Goal: Information Seeking & Learning: Check status

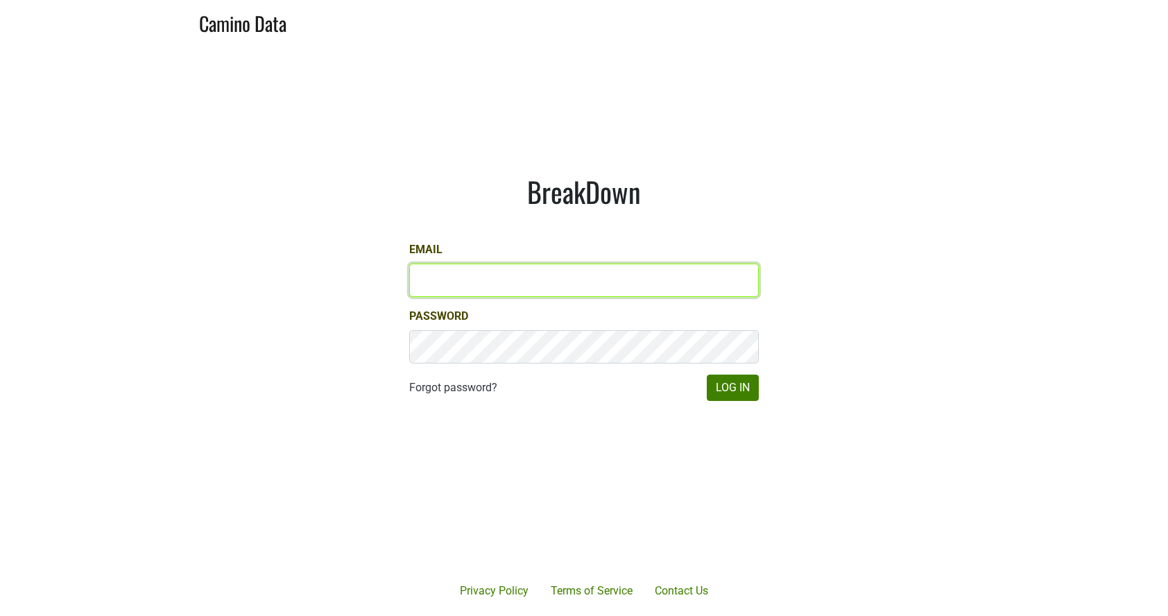
type input "kashy@ashesdiamonds.com"
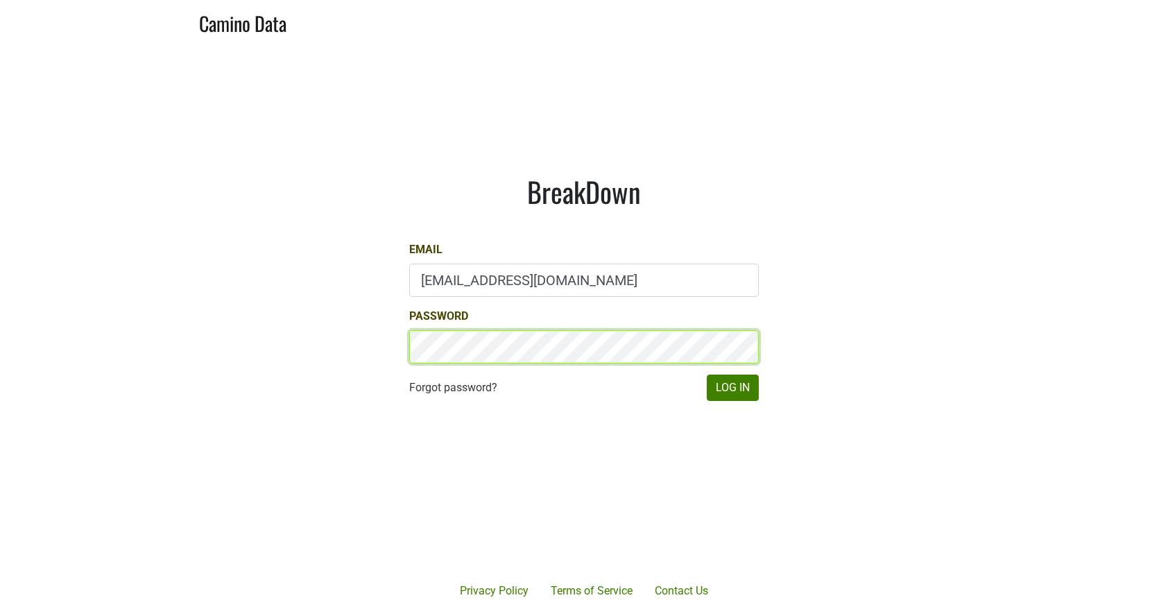
click at [732, 387] on button "Log In" at bounding box center [733, 388] width 52 height 26
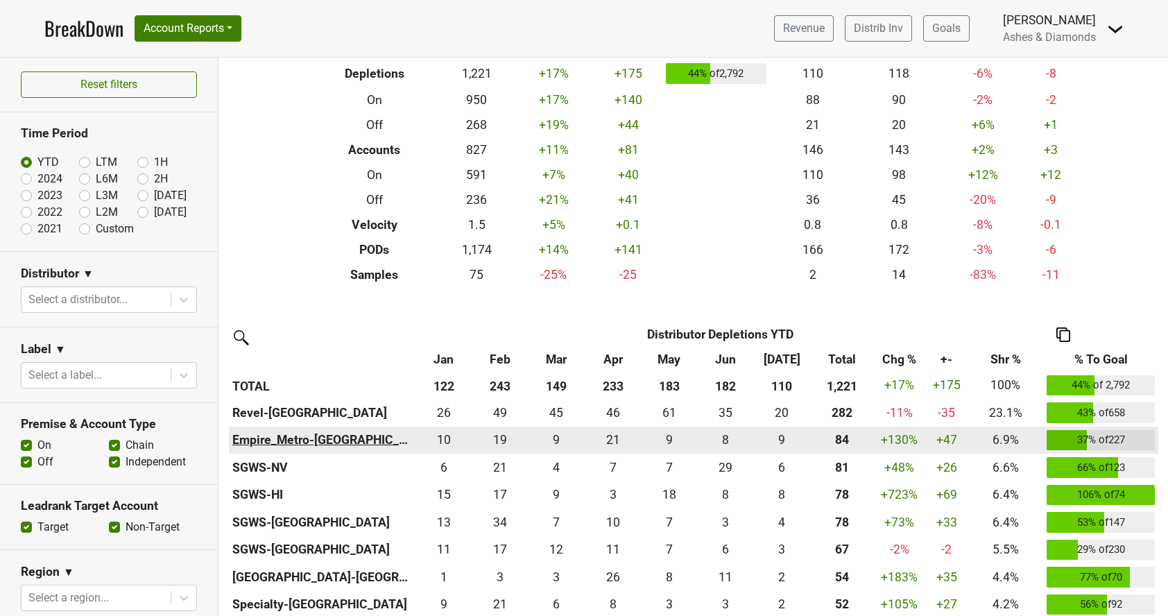
scroll to position [78, 0]
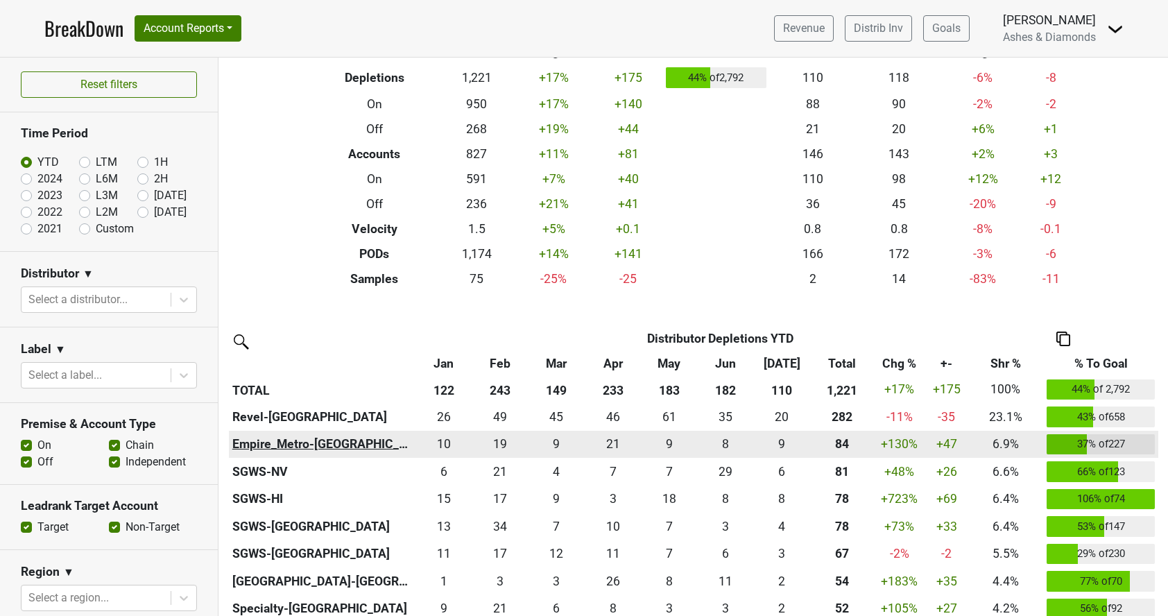
click at [293, 440] on th "Empire_Metro-[GEOGRAPHIC_DATA]" at bounding box center [322, 445] width 187 height 28
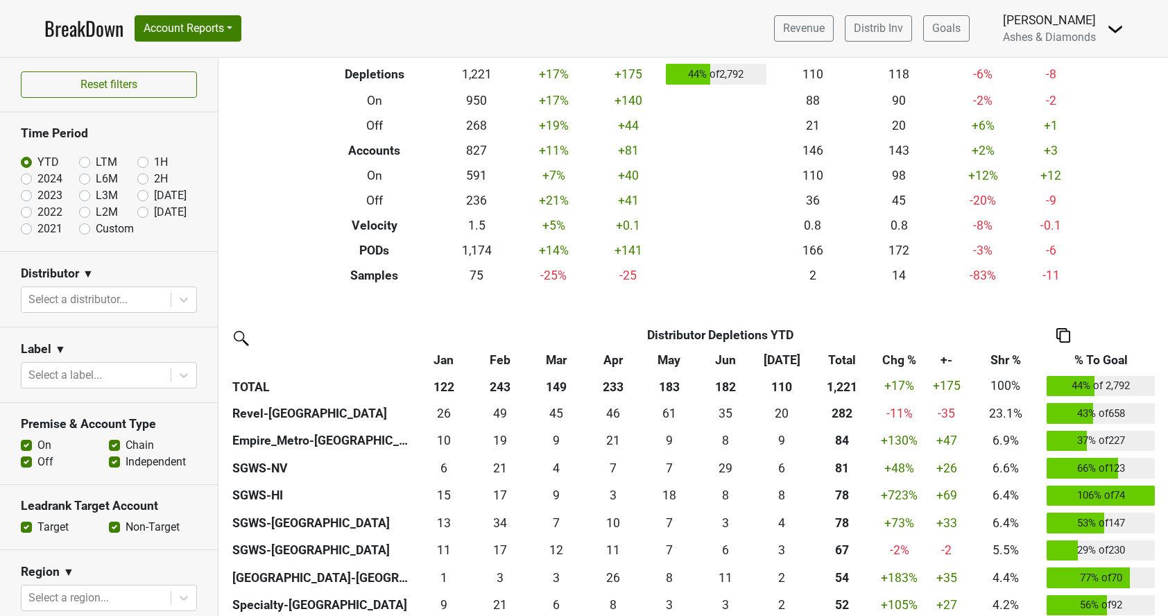
click at [154, 209] on label "[DATE]" at bounding box center [170, 212] width 33 height 17
click at [139, 209] on input "[DATE]" at bounding box center [164, 211] width 55 height 14
radio input "true"
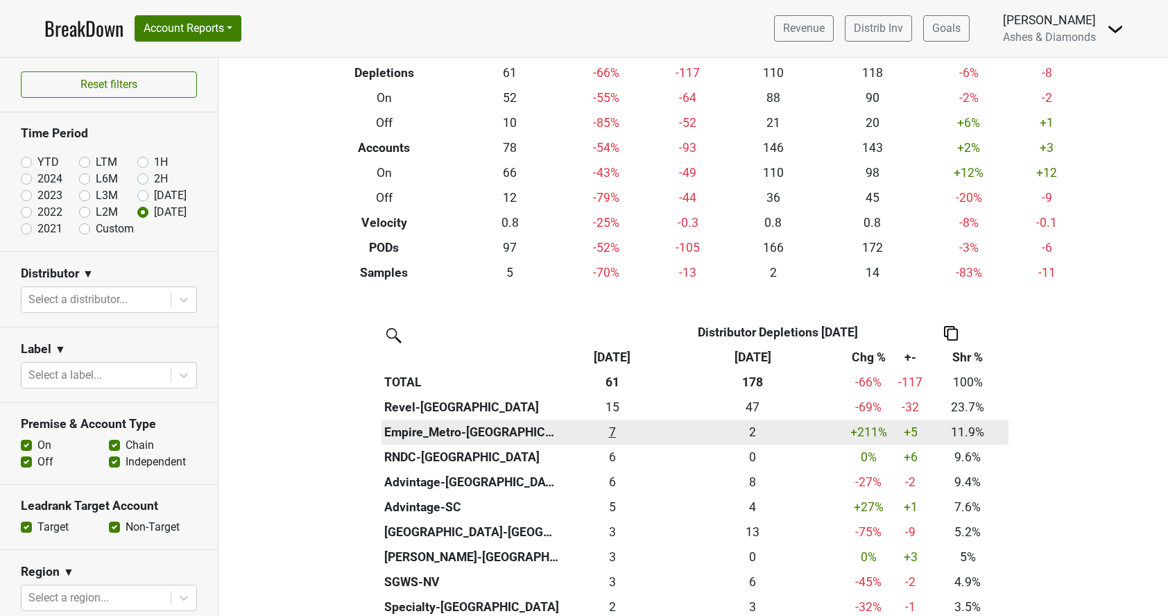
click at [615, 426] on div "7.25 7" at bounding box center [612, 432] width 92 height 18
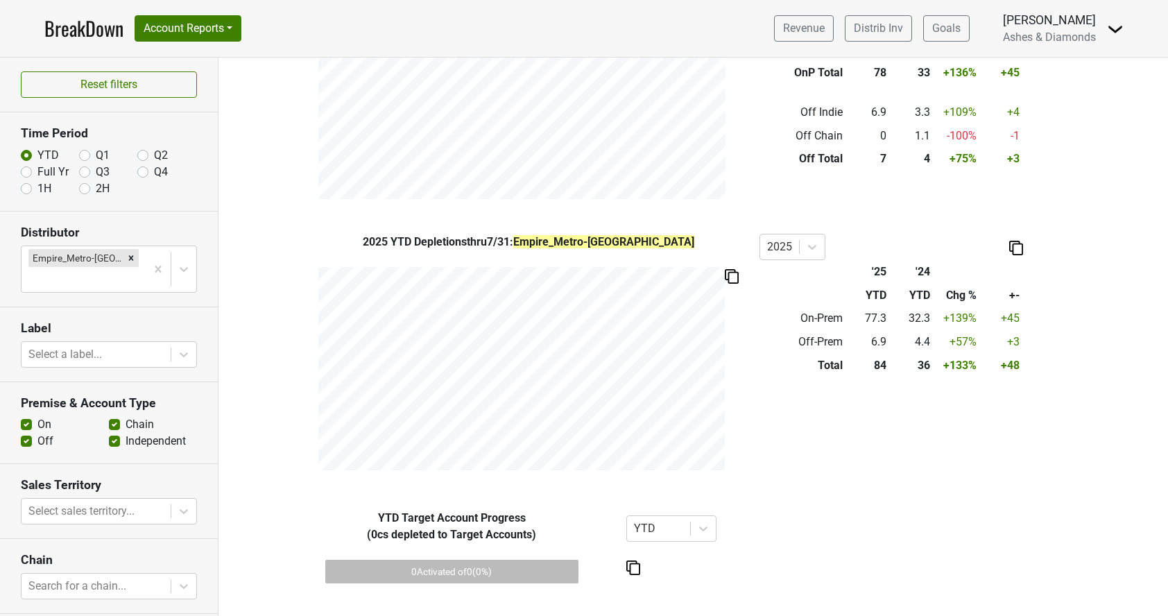
click at [88, 24] on link "BreakDown" at bounding box center [83, 28] width 79 height 29
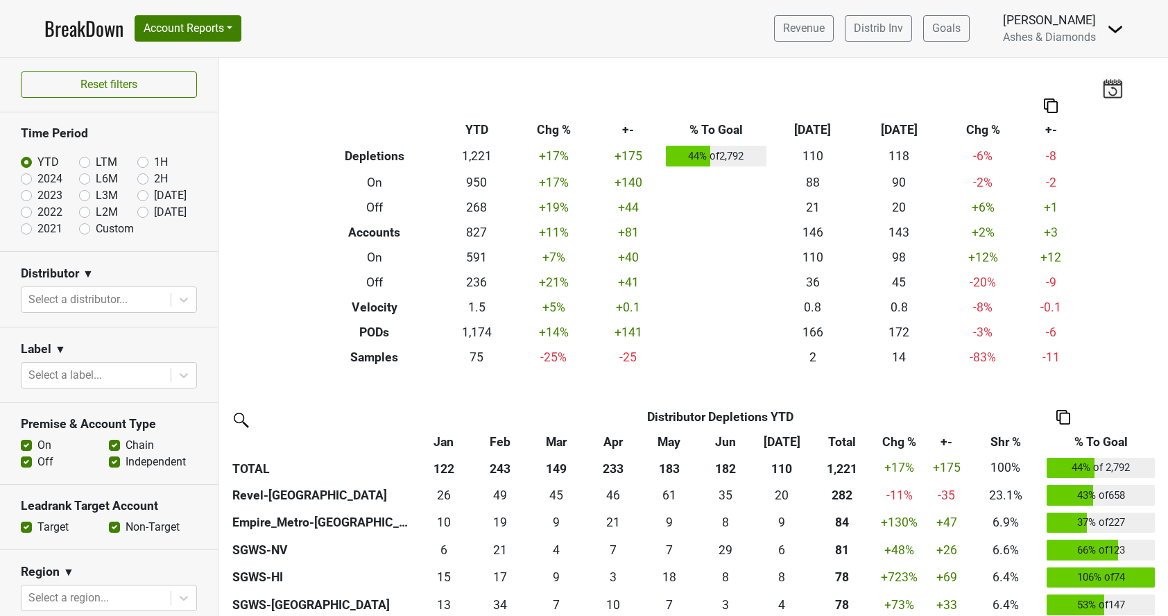
click at [154, 208] on label "[DATE]" at bounding box center [170, 212] width 33 height 17
click at [141, 208] on input "[DATE]" at bounding box center [164, 211] width 55 height 14
radio input "true"
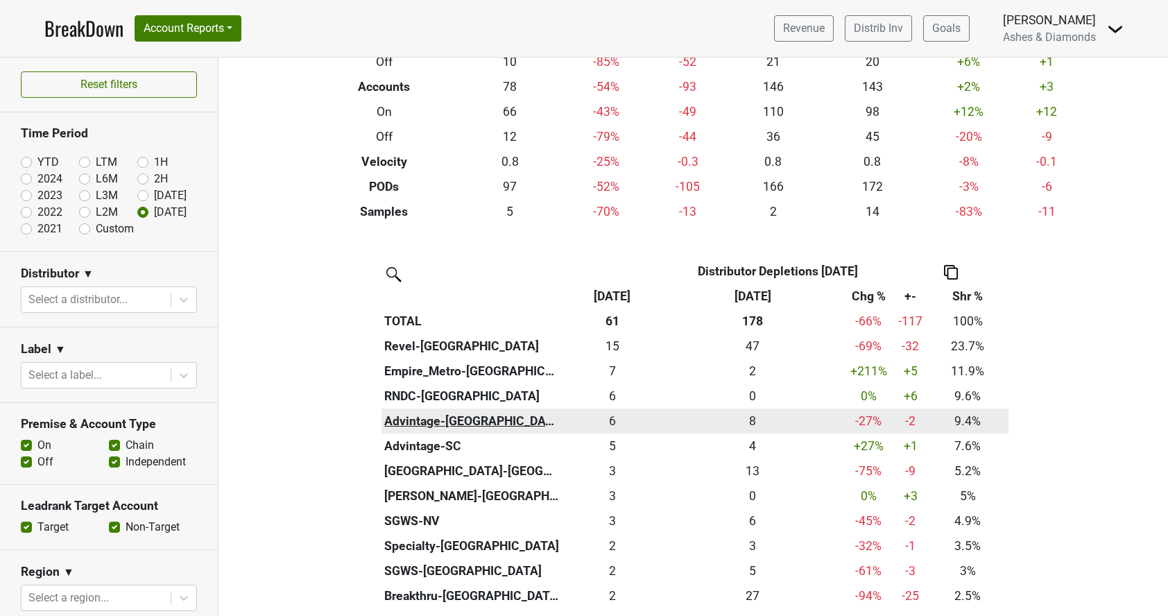
scroll to position [147, 0]
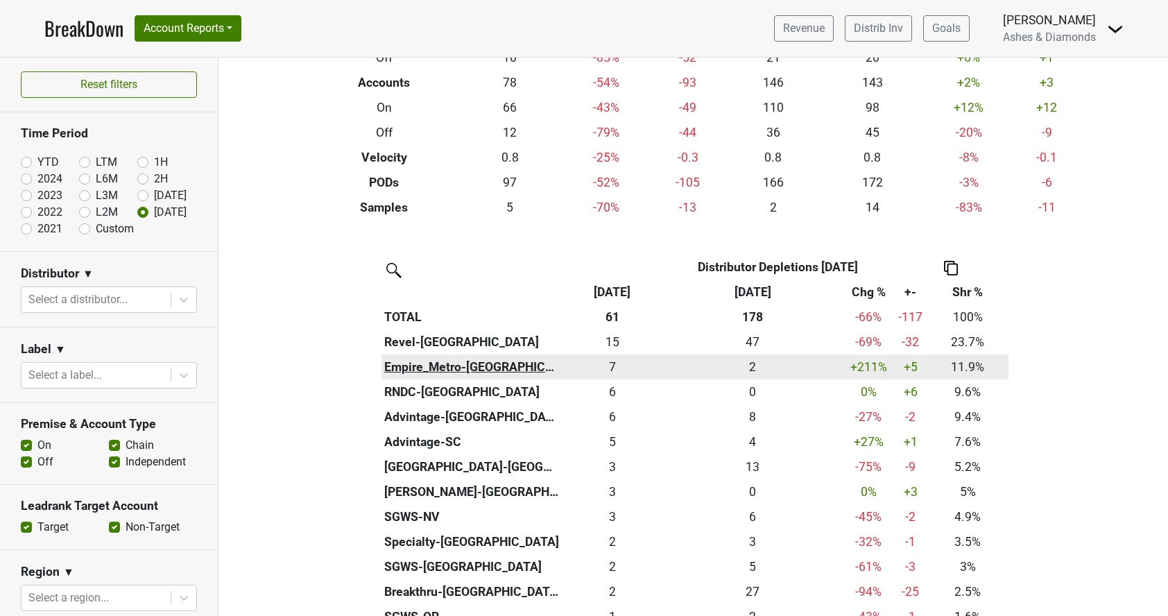
click at [436, 364] on th "Empire_Metro-[GEOGRAPHIC_DATA]" at bounding box center [473, 366] width 182 height 25
click at [615, 359] on div "7.25 7" at bounding box center [612, 367] width 92 height 18
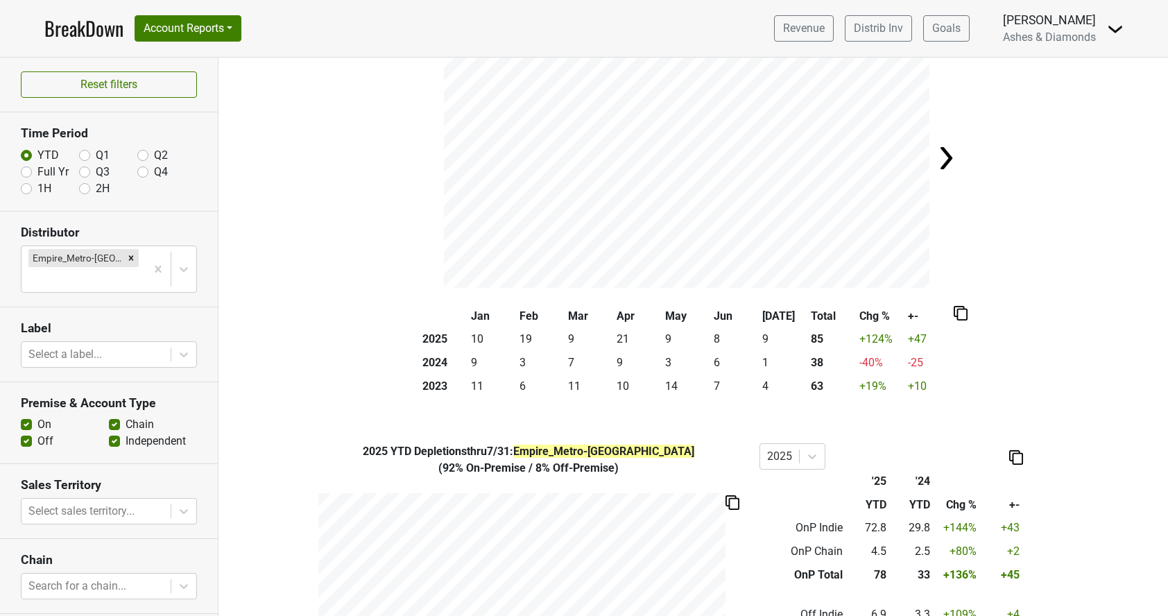
scroll to position [71, 0]
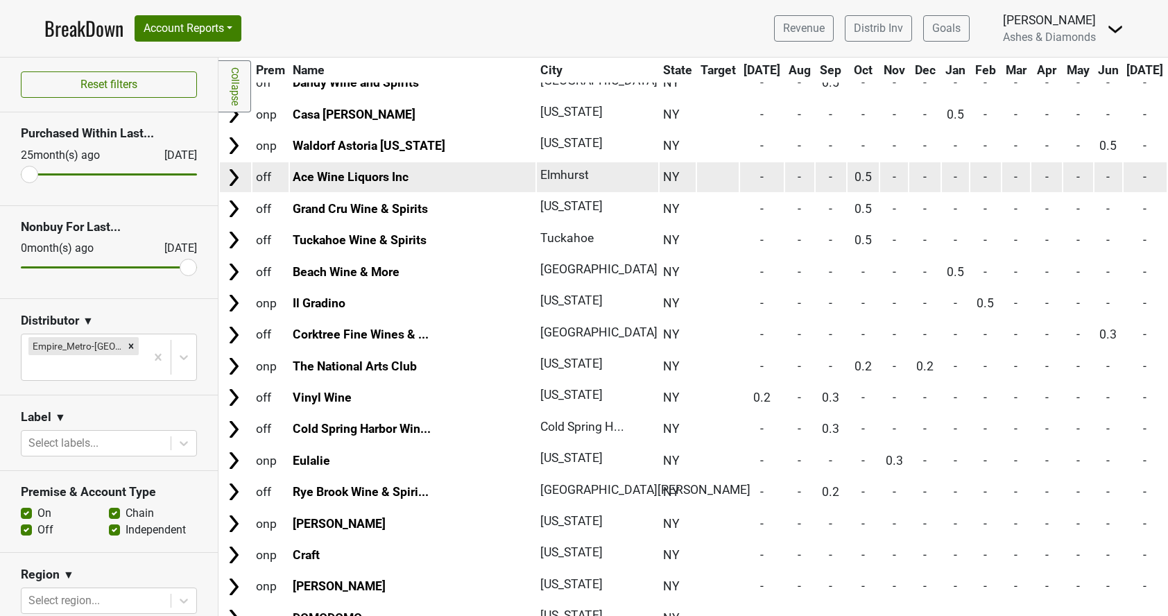
scroll to position [1334, 0]
